Goal: Feedback & Contribution: Leave review/rating

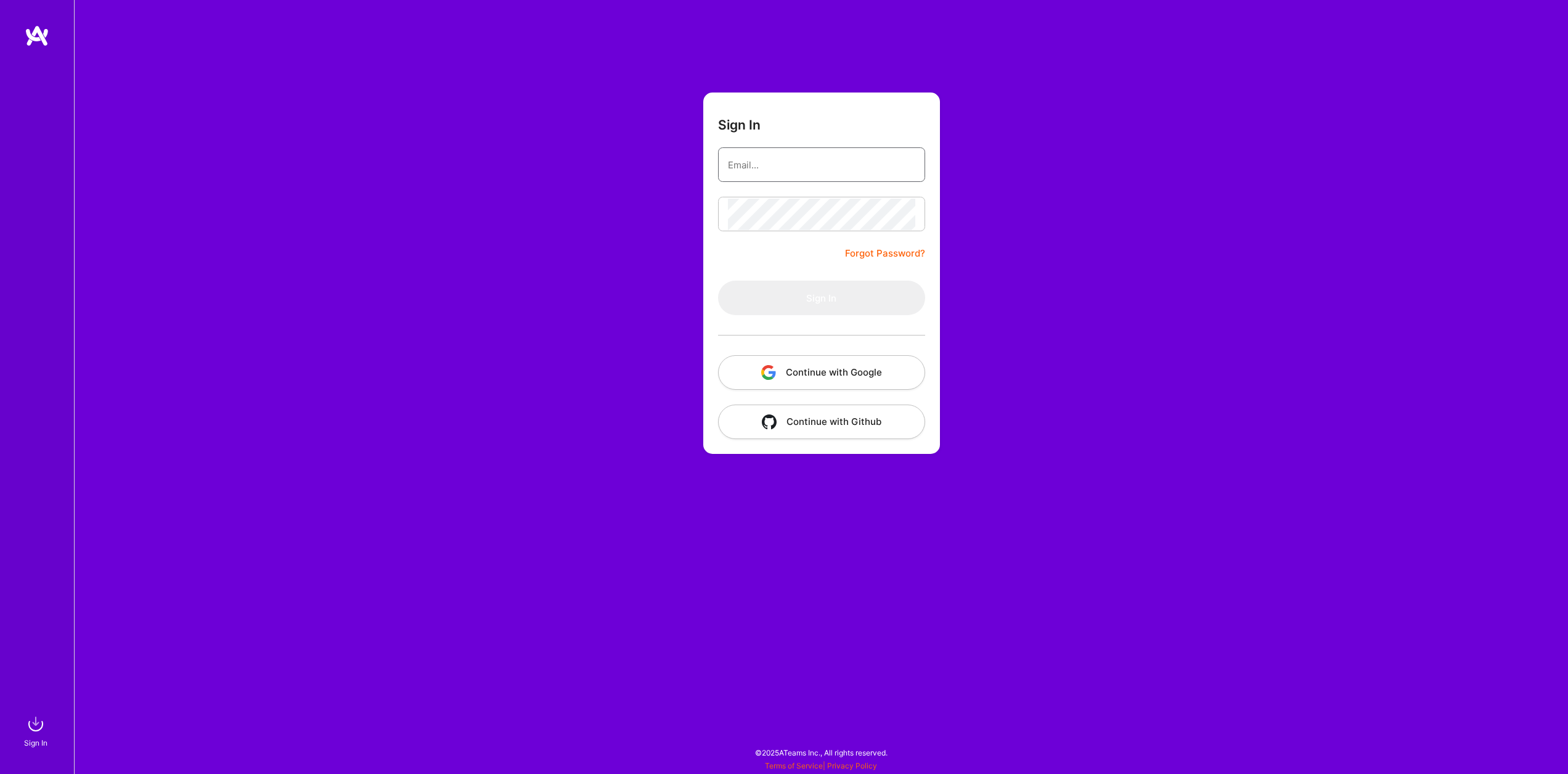
type input "[EMAIL_ADDRESS][DOMAIN_NAME]"
click at [842, 296] on button "Sign In" at bounding box center [821, 298] width 207 height 35
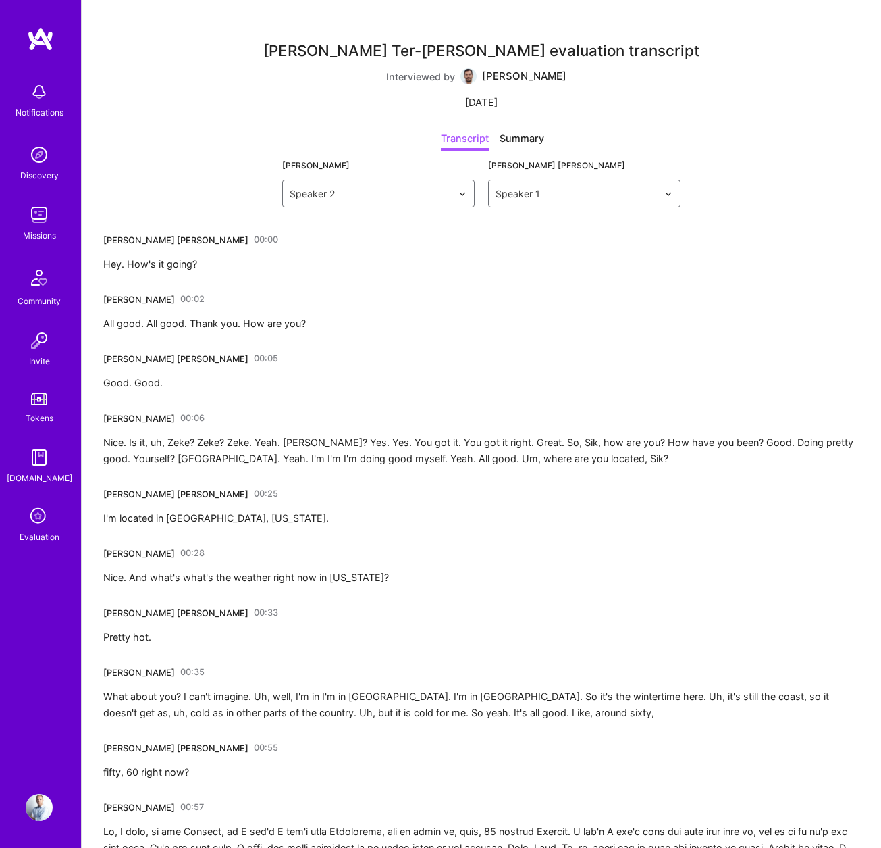
click at [254, 239] on link "00:00" at bounding box center [266, 240] width 24 height 22
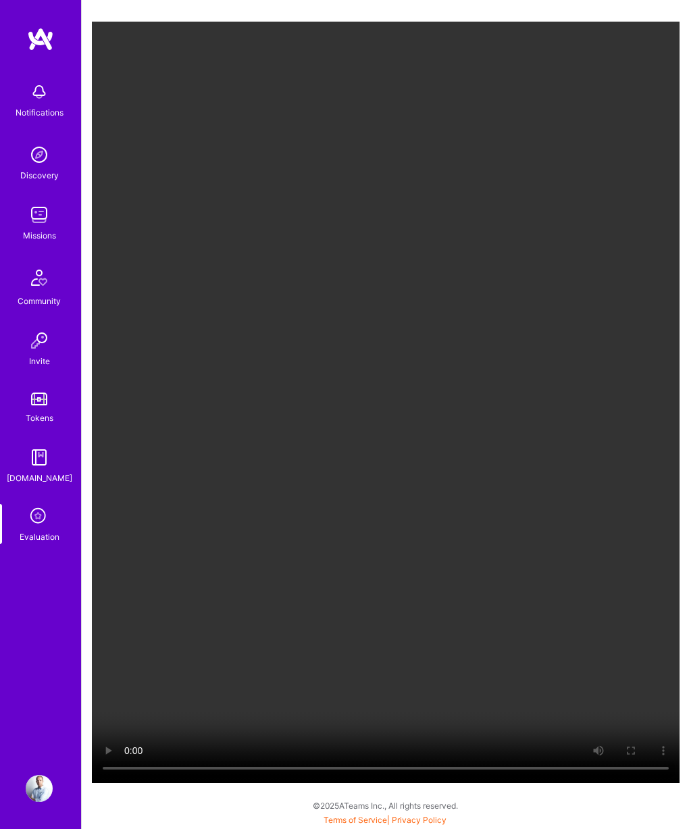
click at [540, 218] on video "Your browser does not support the video tag." at bounding box center [386, 402] width 588 height 761
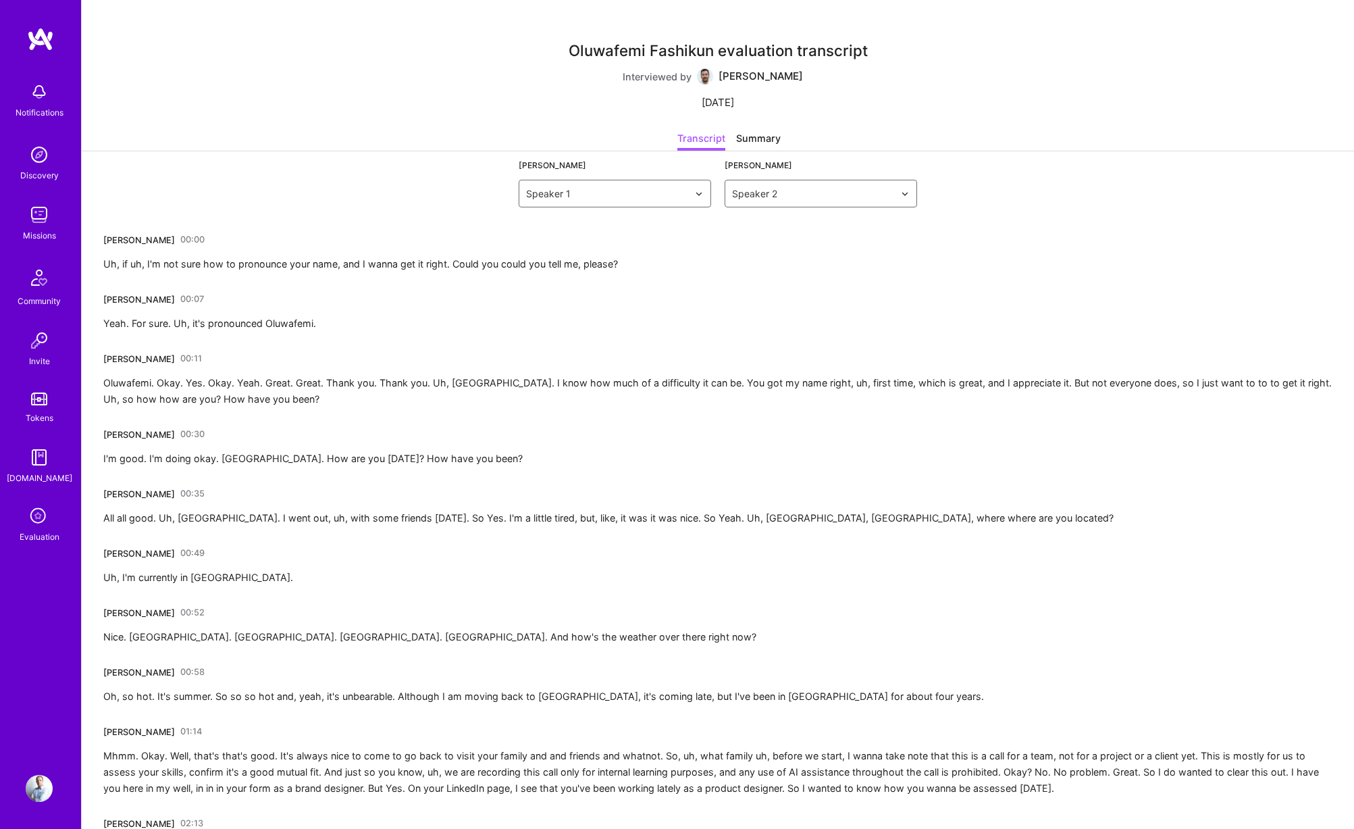
click at [186, 238] on link "00:00" at bounding box center [192, 240] width 24 height 22
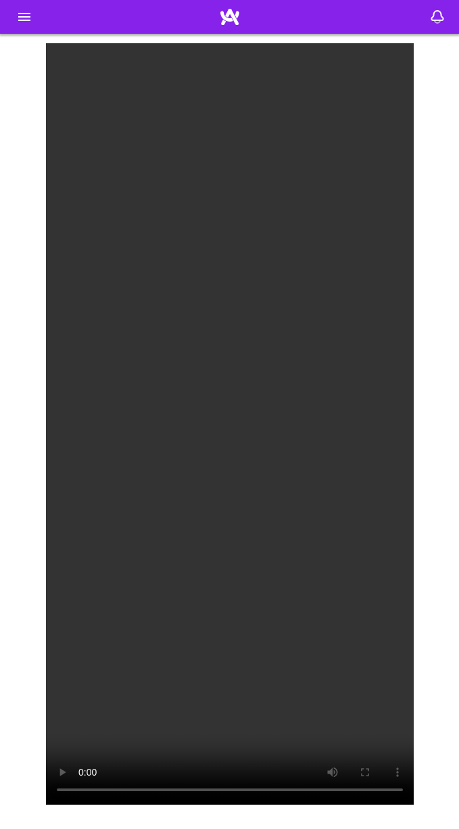
click at [353, 332] on video "Your browser does not support the video tag." at bounding box center [229, 423] width 367 height 761
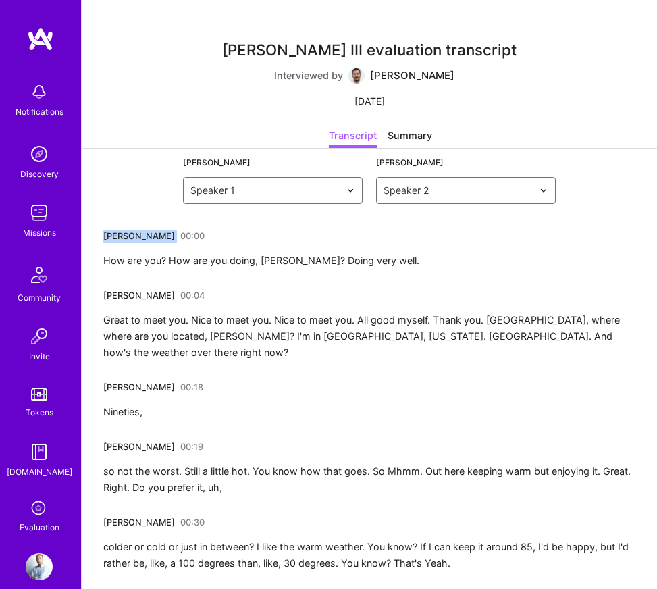
drag, startPoint x: 102, startPoint y: 239, endPoint x: 161, endPoint y: 237, distance: 59.5
copy div "[PERSON_NAME]"
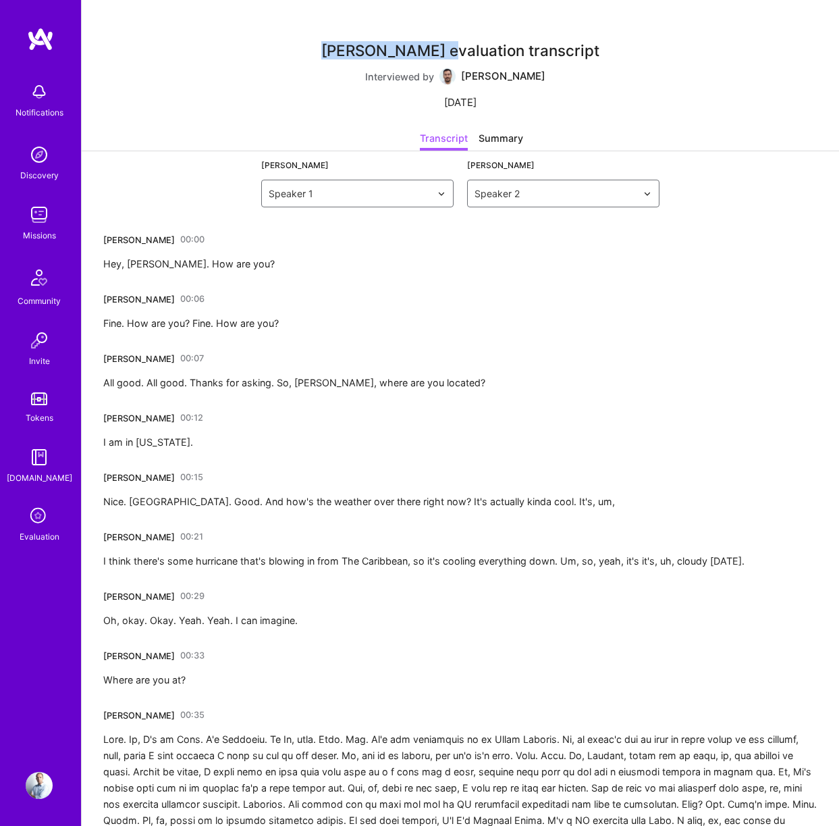
drag, startPoint x: 330, startPoint y: 51, endPoint x: 440, endPoint y: 45, distance: 111.0
copy div "Michael Trovela"
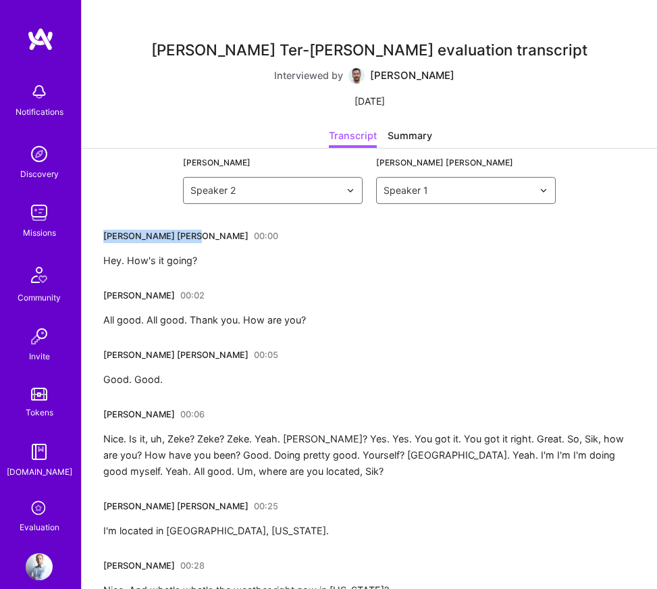
drag, startPoint x: 107, startPoint y: 234, endPoint x: 191, endPoint y: 233, distance: 84.4
copy div "[PERSON_NAME] [PERSON_NAME]"
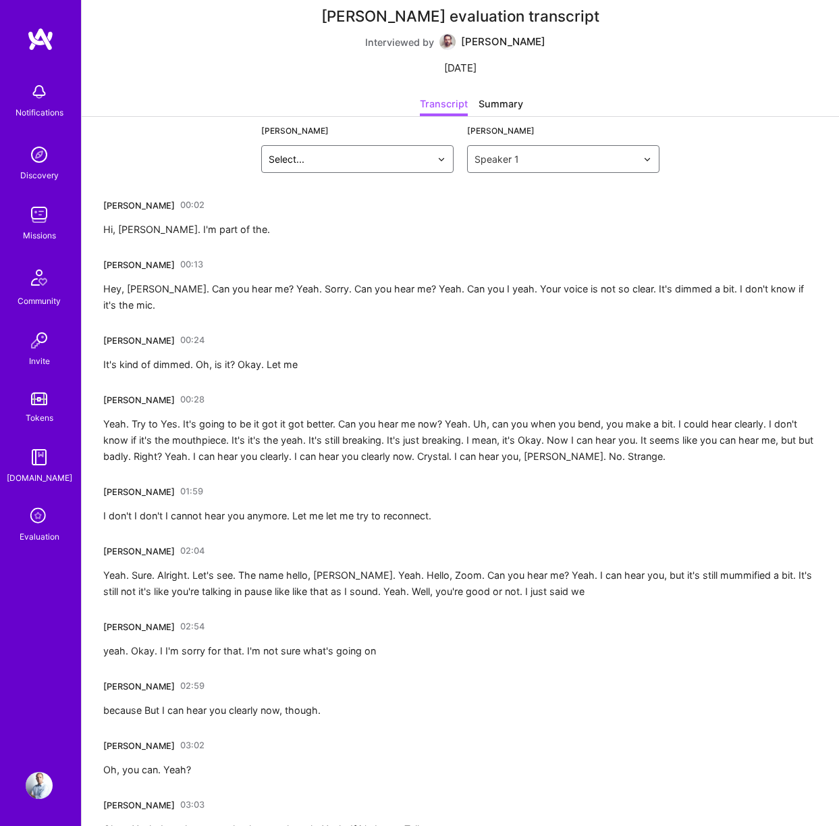
scroll to position [3, 0]
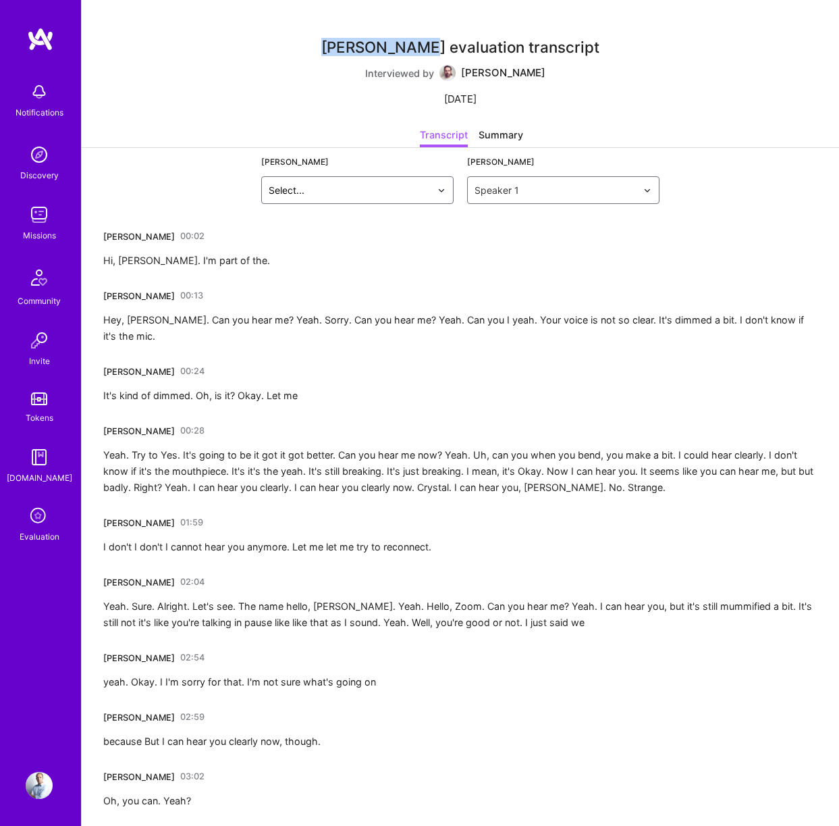
drag, startPoint x: 334, startPoint y: 48, endPoint x: 430, endPoint y: 49, distance: 95.9
click at [430, 49] on div "[PERSON_NAME] evaluation transcript" at bounding box center [460, 47] width 278 height 14
copy div "[PERSON_NAME]"
drag, startPoint x: 838, startPoint y: 200, endPoint x: 463, endPoint y: 27, distance: 413.4
click at [465, 27] on div "[PERSON_NAME] evaluation transcript Interviewed by [PERSON_NAME] [DATE]" at bounding box center [460, 72] width 278 height 109
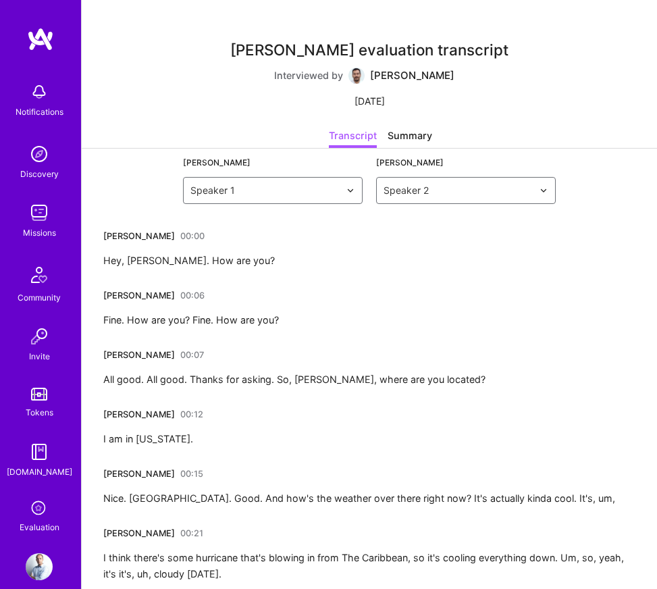
click at [463, 74] on div "[PERSON_NAME] evaluation transcript Interviewed by [PERSON_NAME] [DATE]" at bounding box center [369, 75] width 278 height 107
drag, startPoint x: 240, startPoint y: 46, endPoint x: 349, endPoint y: 47, distance: 109.4
click at [349, 47] on div "Michael Trovela evaluation transcript" at bounding box center [369, 50] width 278 height 14
copy div "Michael Trovela"
drag, startPoint x: 656, startPoint y: 402, endPoint x: 557, endPoint y: 5, distance: 409.5
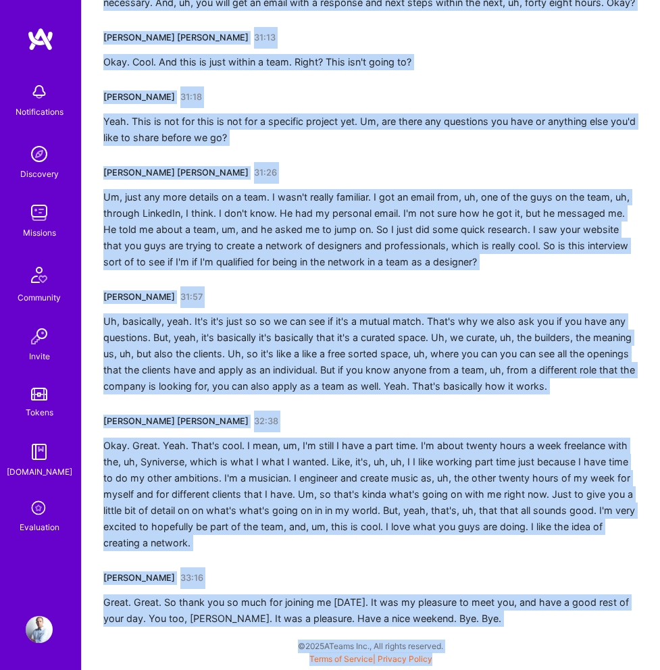
scroll to position [7675, 0]
drag, startPoint x: 101, startPoint y: 234, endPoint x: 494, endPoint y: 616, distance: 547.8
copy div "[PERSON_NAME] Ter-[PERSON_NAME] 00:00 Hey. How's it going? [PERSON_NAME] 00:02 …"
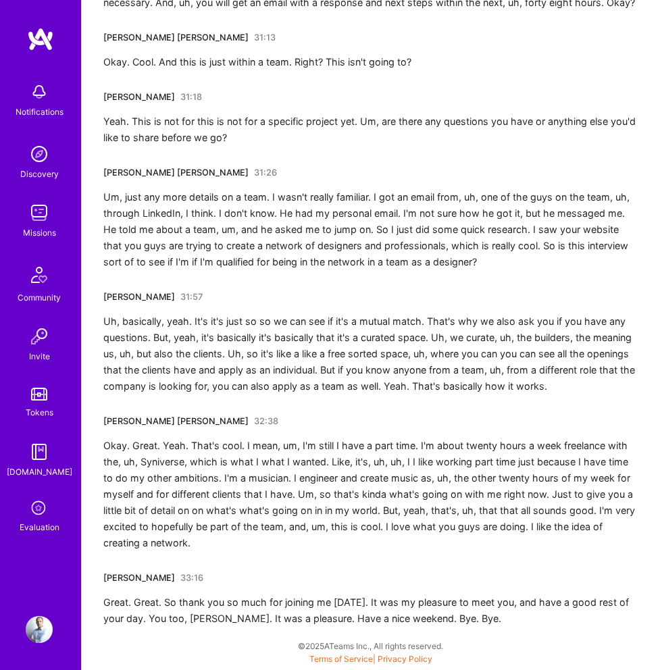
click at [519, 112] on div "[PERSON_NAME] 31:18 Yeah. This is not for this is not for a specific project ye…" at bounding box center [370, 115] width 535 height 59
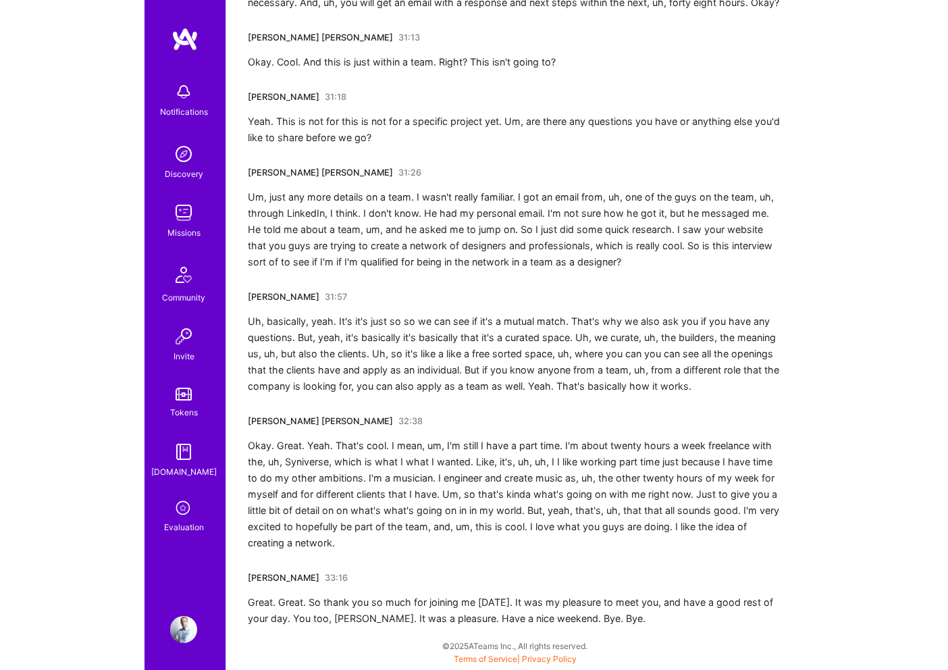
scroll to position [6139, 0]
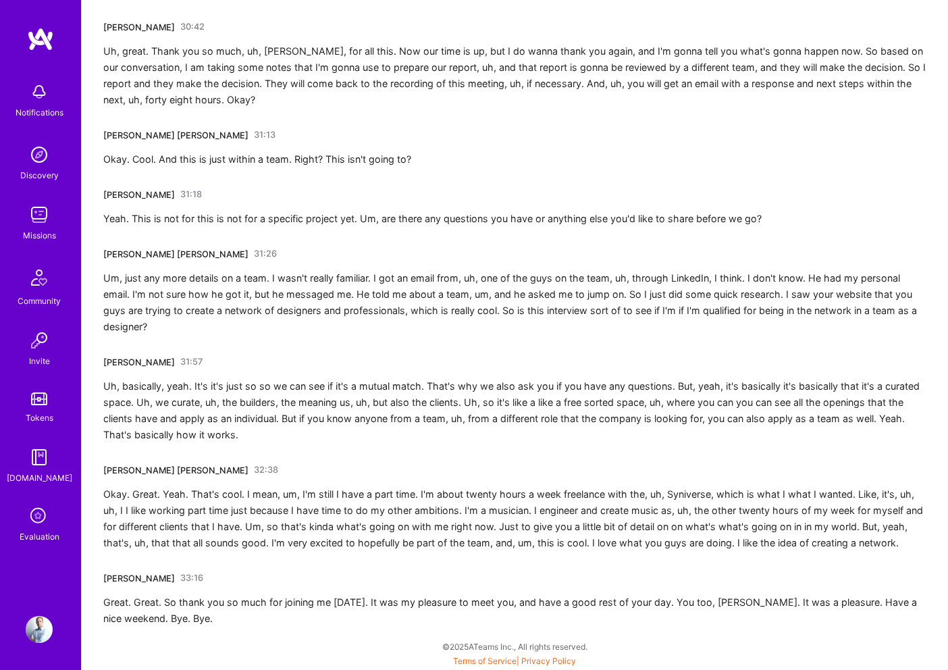
click at [467, 16] on div "[PERSON_NAME] 30:42 Uh, great. Thank you so much, uh, [PERSON_NAME], for all th…" at bounding box center [514, 62] width 823 height 92
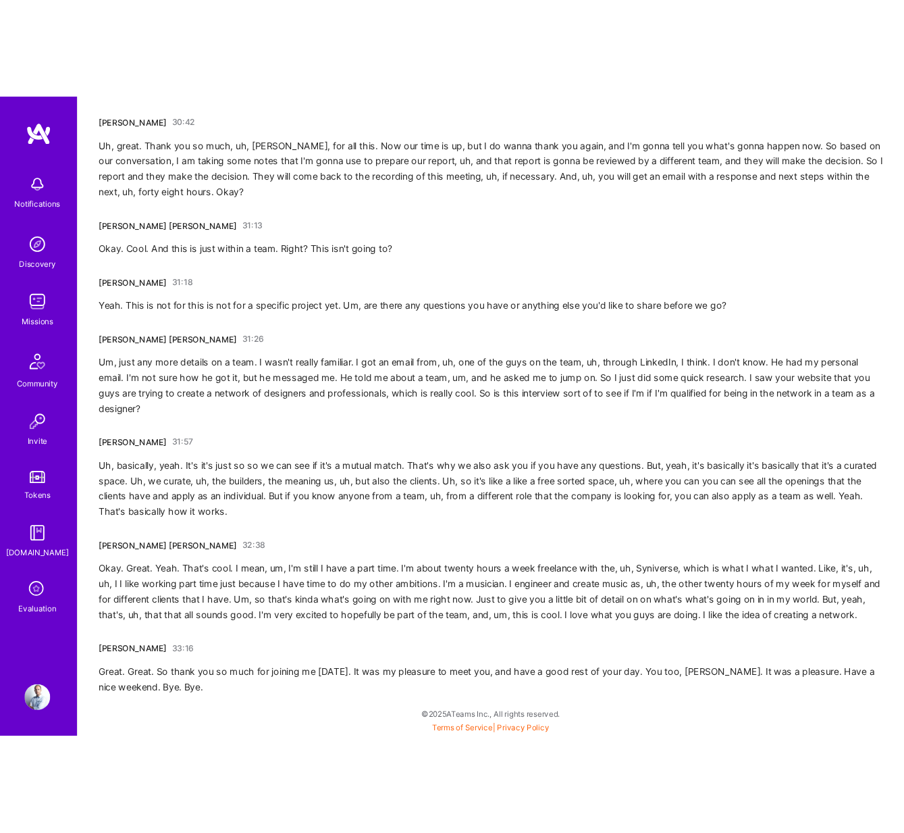
scroll to position [6123, 0]
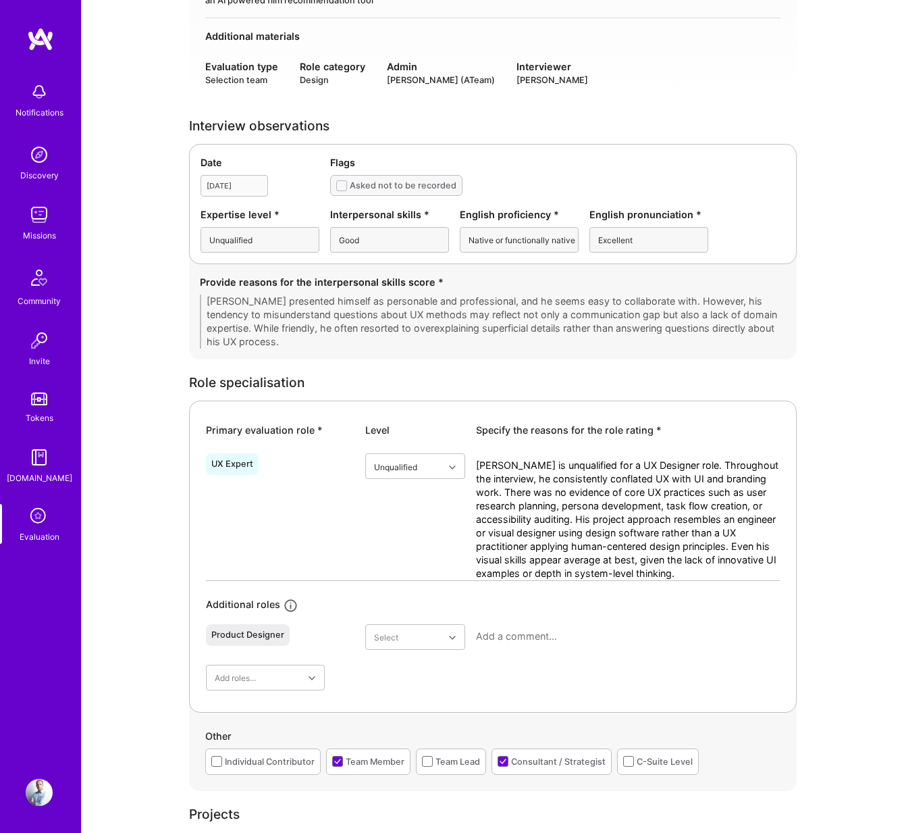
scroll to position [301, 0]
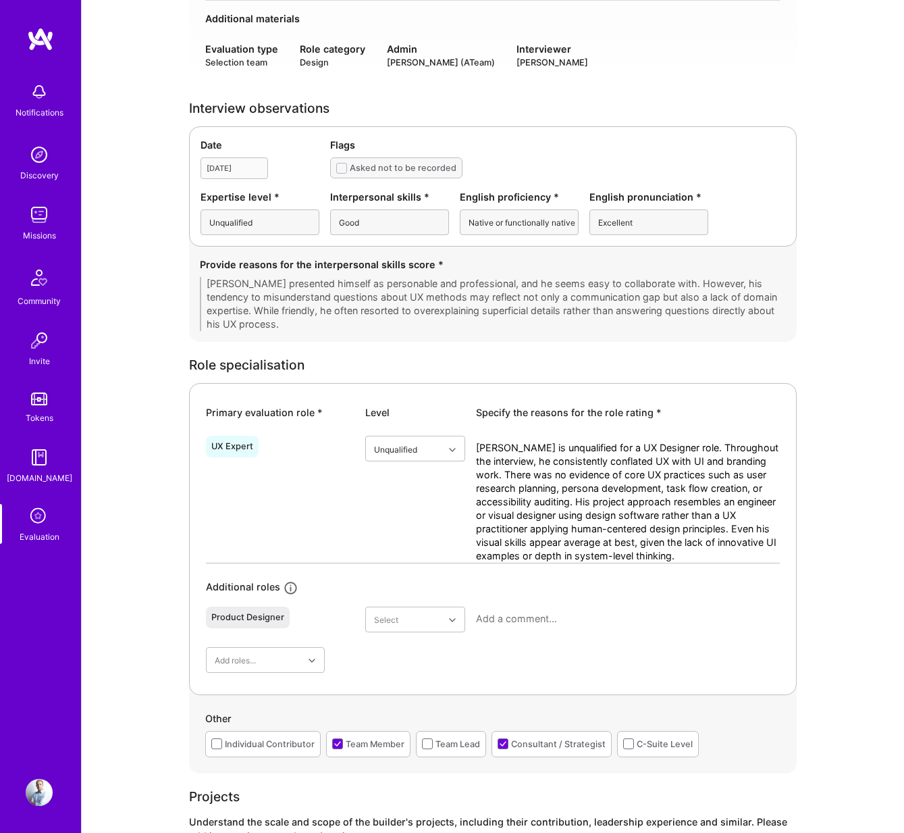
drag, startPoint x: 477, startPoint y: 446, endPoint x: 760, endPoint y: 550, distance: 302.4
click at [760, 550] on textarea "[PERSON_NAME] is unqualified for a UX Designer role. Throughout the interview, …" at bounding box center [628, 502] width 304 height 122
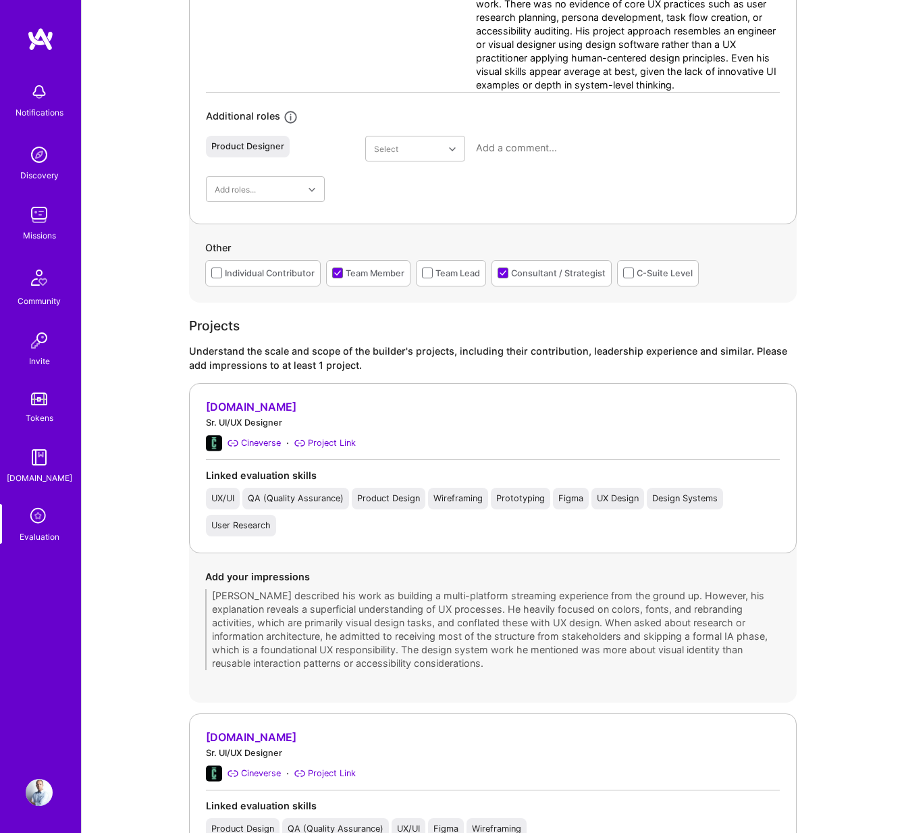
scroll to position [1172, 0]
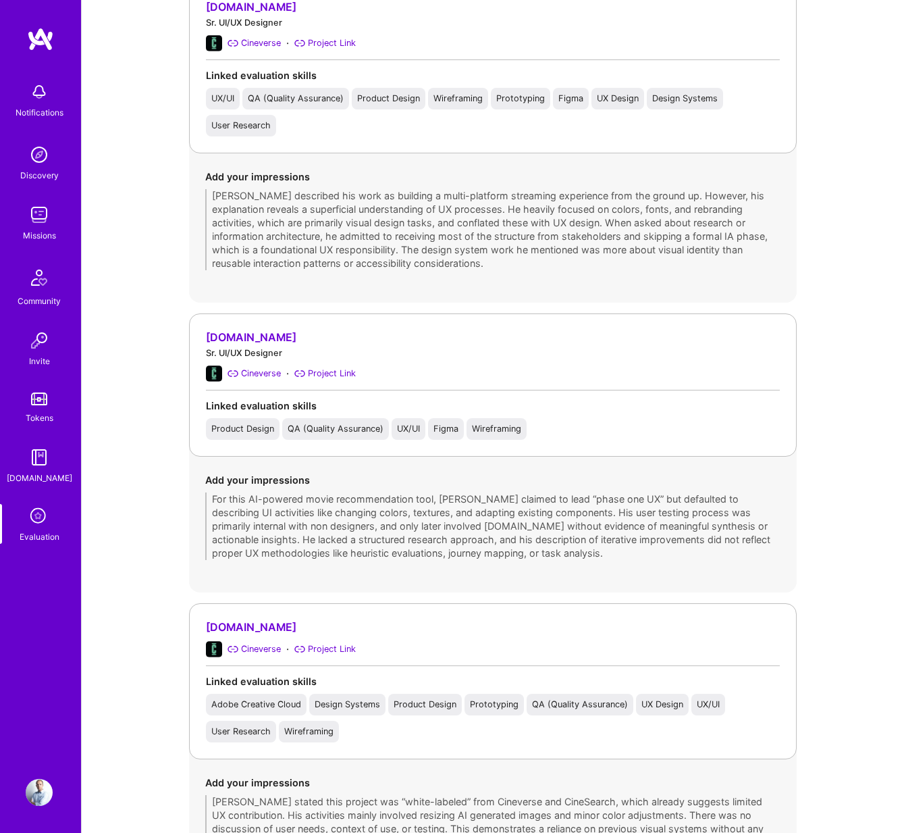
click at [182, 187] on div "Evaluation feedback on builder Use this form to document your builder evaluatio…" at bounding box center [493, 285] width 823 height 2914
click at [163, 474] on div "Evaluation feedback on builder Use this form to document your builder evaluatio…" at bounding box center [493, 285] width 823 height 2914
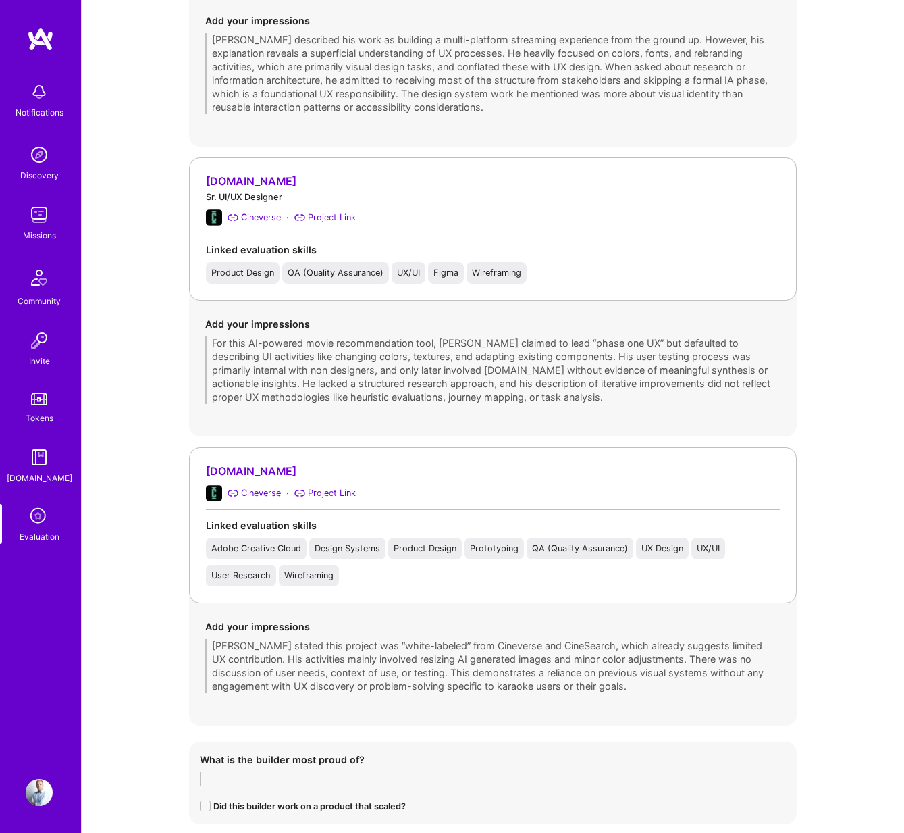
scroll to position [1397, 0]
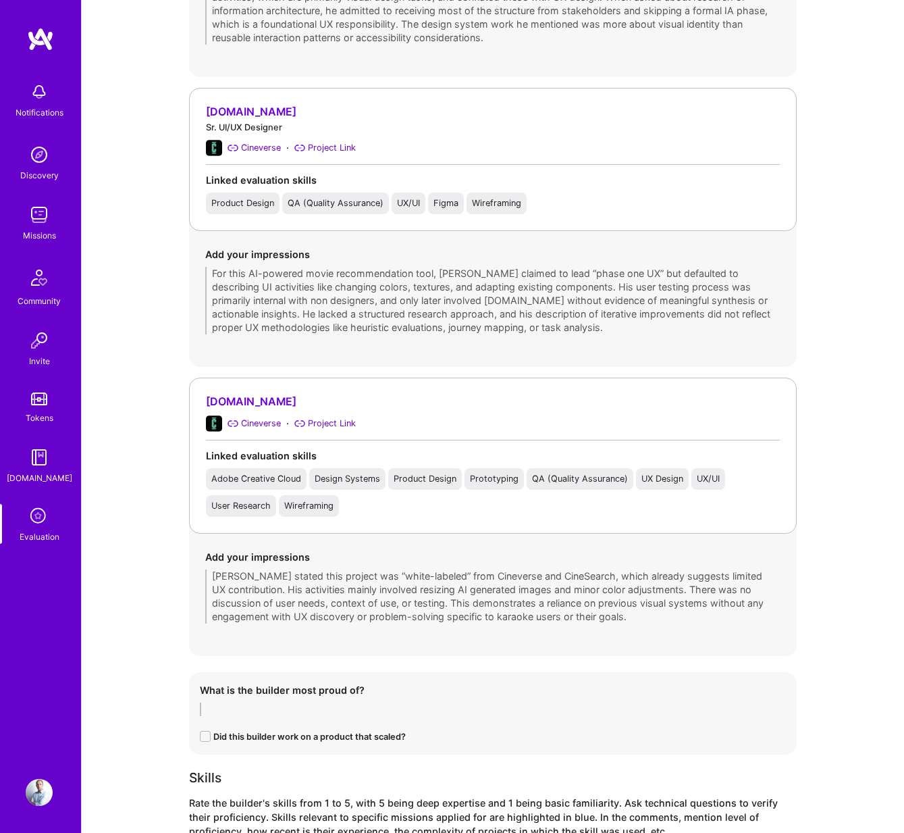
click at [172, 574] on div "Evaluation feedback on builder Use this form to document your builder evaluatio…" at bounding box center [493, 60] width 823 height 2914
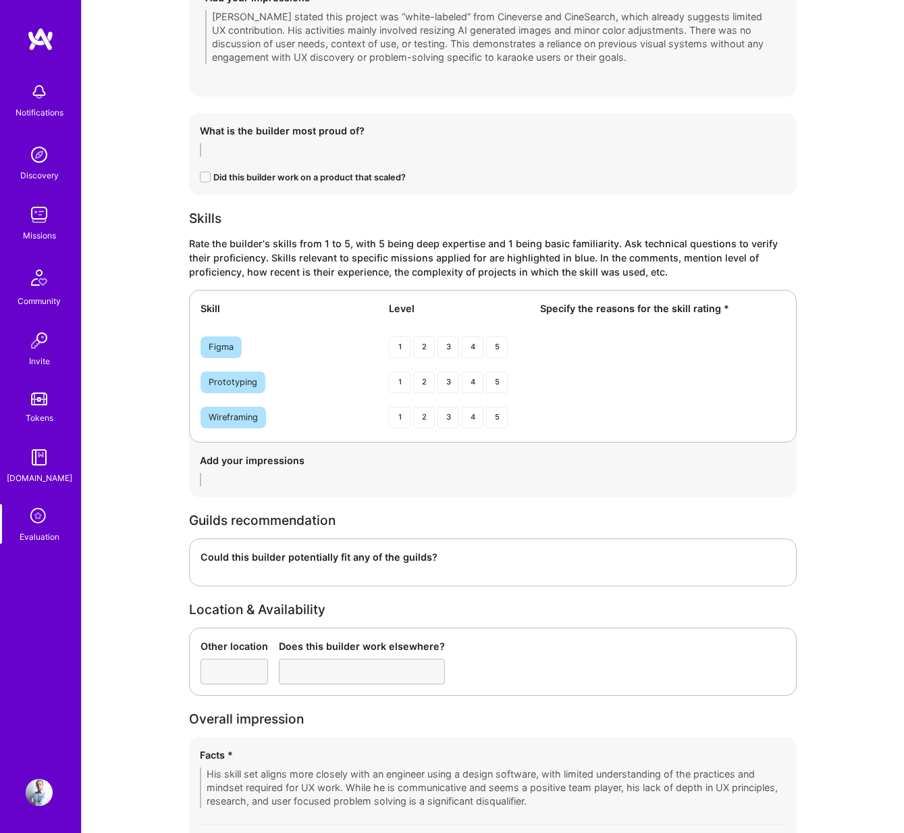
scroll to position [2097, 0]
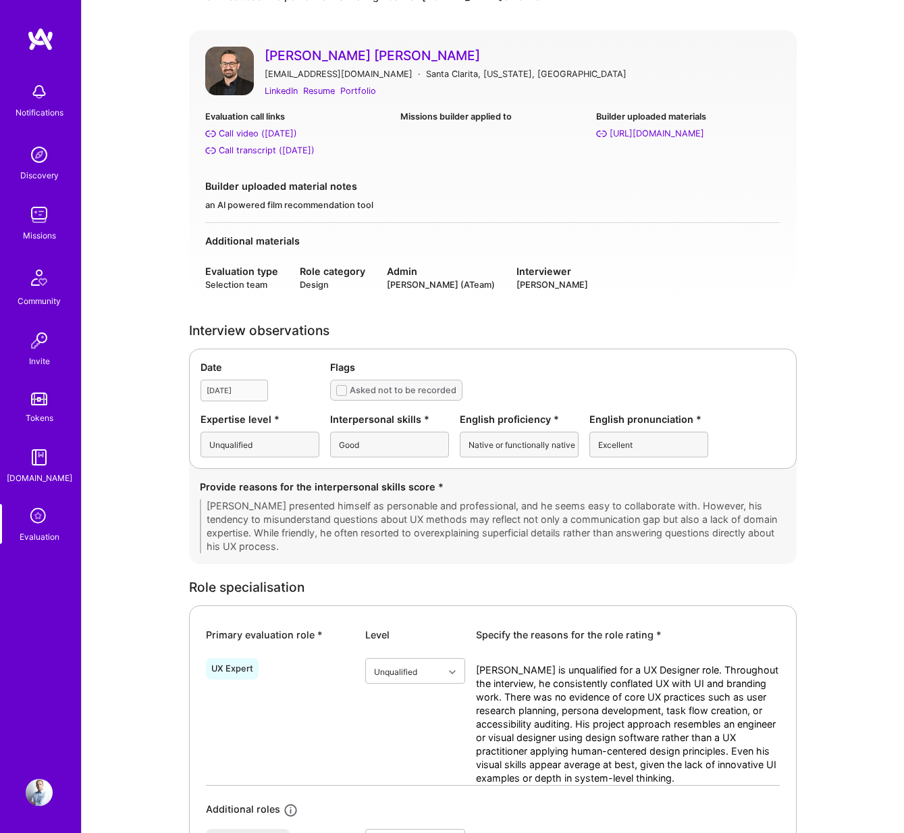
scroll to position [0, 0]
